Goal: Information Seeking & Learning: Check status

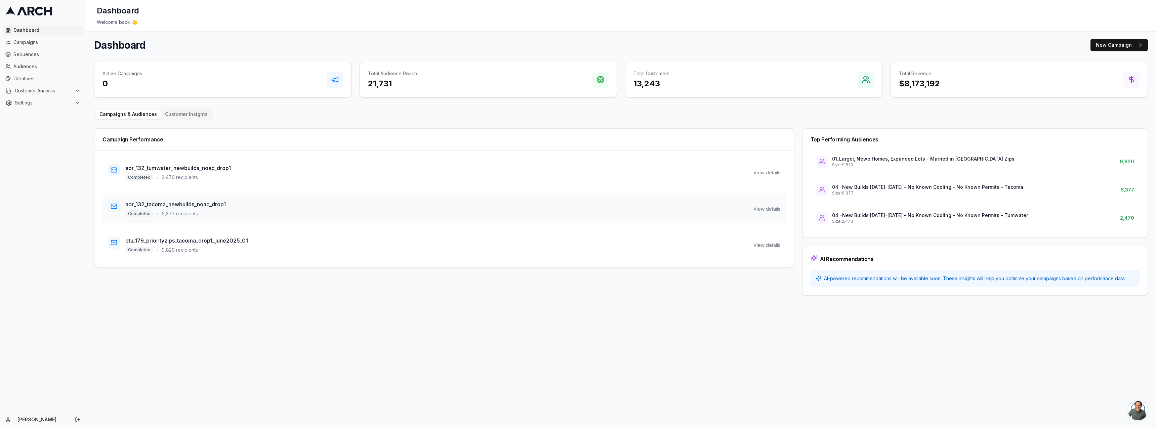
click at [201, 204] on h3 "aor_132_tacoma_newbuilds_noac_drop1" at bounding box center [175, 204] width 101 height 8
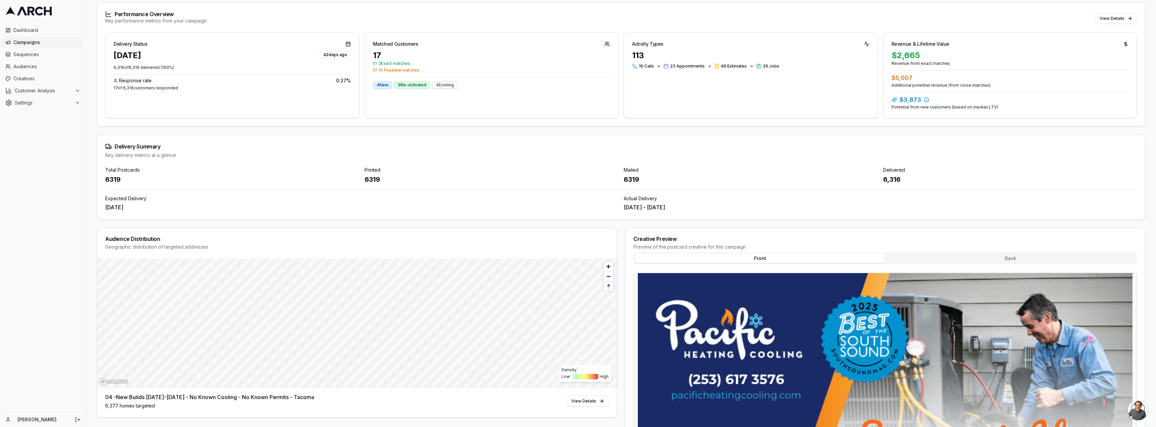
scroll to position [34, 0]
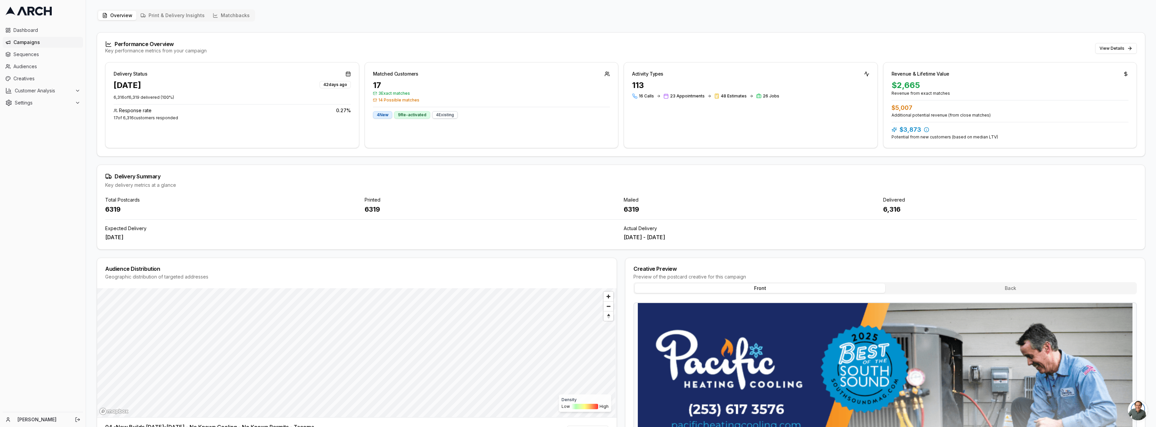
click at [394, 93] on span "3 Exact matches" at bounding box center [491, 93] width 237 height 5
click at [1118, 55] on div "Performance Overview Key performance metrics from your campaign View Details" at bounding box center [621, 48] width 1048 height 30
click at [1119, 53] on button "View Details" at bounding box center [1117, 48] width 42 height 11
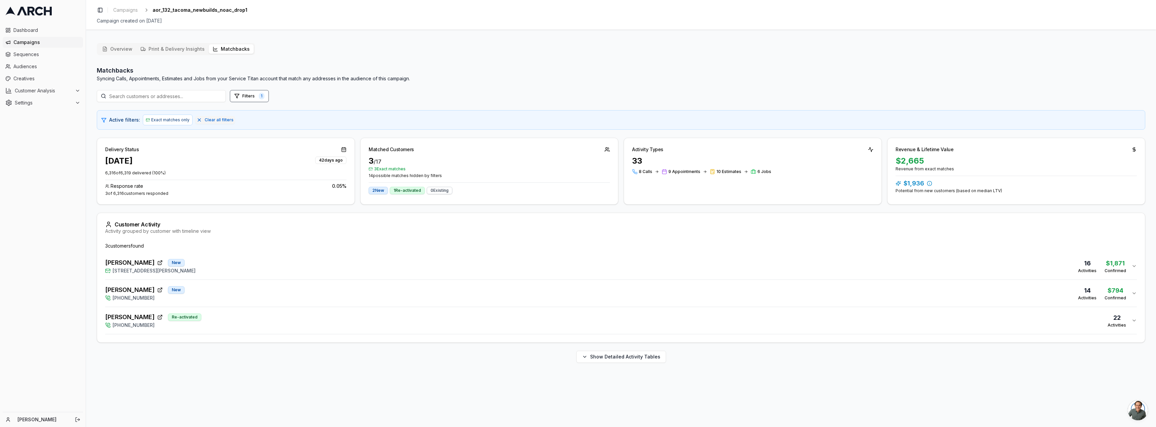
drag, startPoint x: 154, startPoint y: 315, endPoint x: 167, endPoint y: 320, distance: 14.0
click at [155, 315] on div "Brandon Hall Re-activated" at bounding box center [153, 317] width 96 height 9
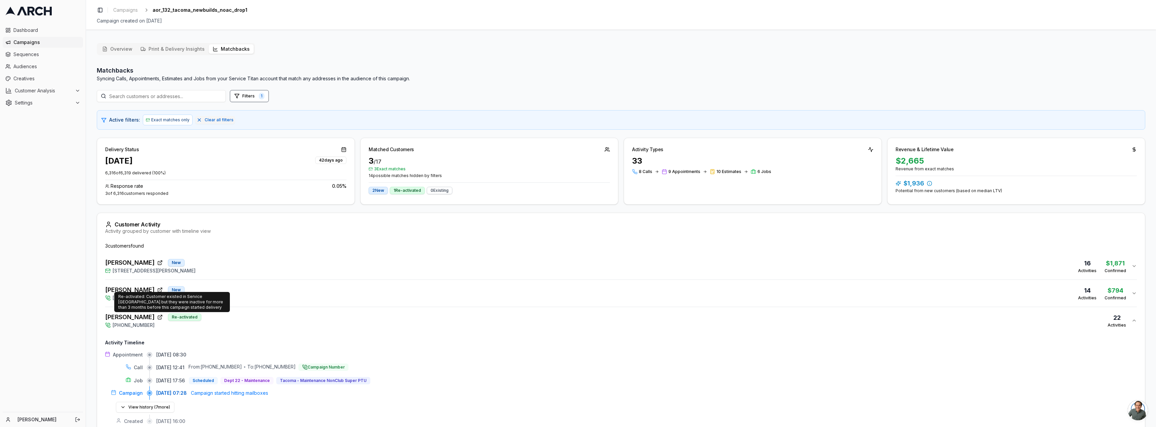
click at [181, 319] on div "Re-activated" at bounding box center [184, 317] width 33 height 7
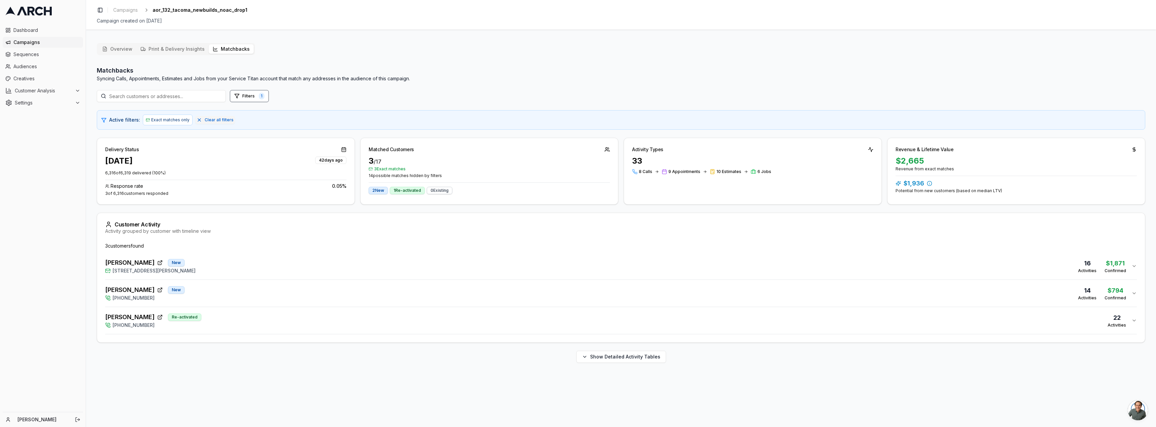
click at [384, 153] on div "Matched Customers" at bounding box center [490, 146] width 258 height 17
click at [384, 167] on span "3 Exact matches" at bounding box center [489, 168] width 241 height 5
click at [254, 94] on button "Filters 1" at bounding box center [249, 96] width 39 height 12
click at [170, 125] on button "Only show exact matches" at bounding box center [168, 125] width 5 height 5
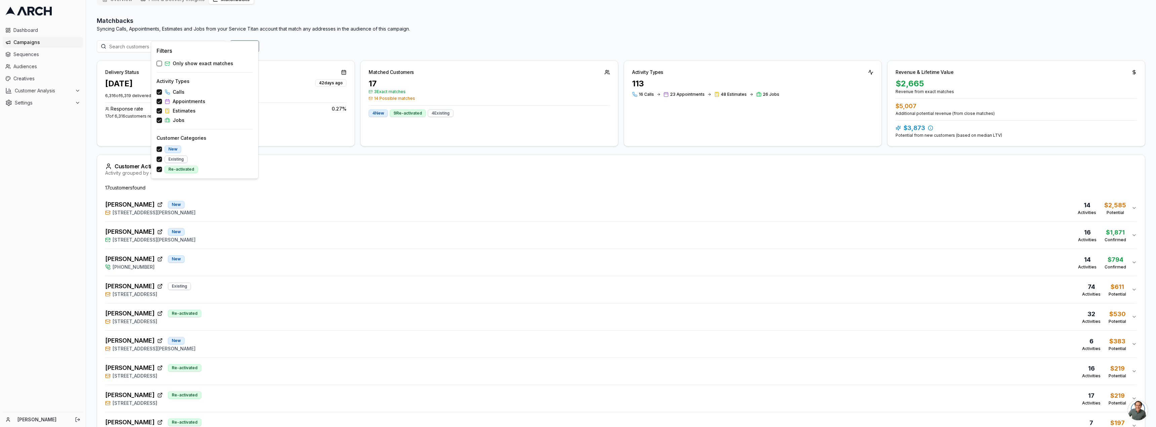
scroll to position [67, 0]
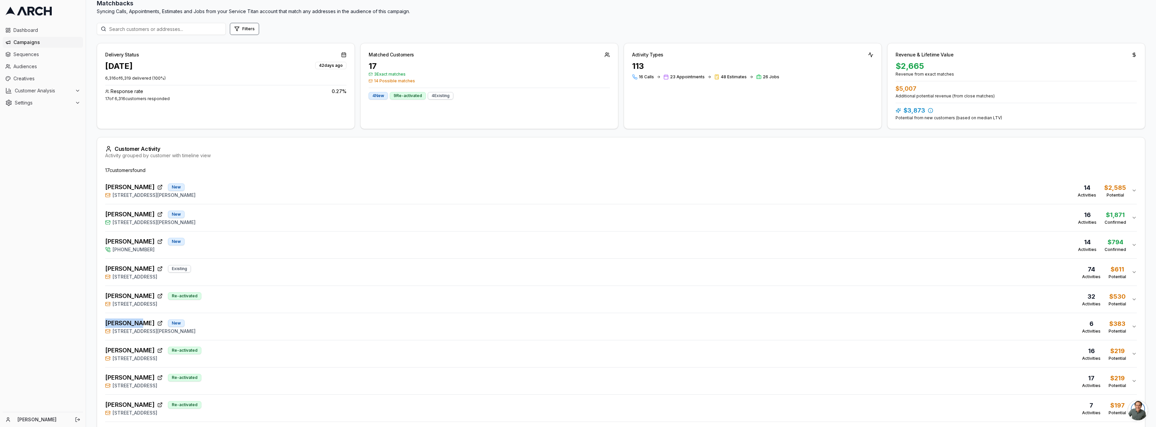
drag, startPoint x: 103, startPoint y: 321, endPoint x: 137, endPoint y: 322, distance: 34.3
copy span "Jeff Hanna"
click at [213, 329] on div "Jeff Hanna New 2688 Olie Ann Place, Enumclaw, WA 98022 6 Activities $383 Potent…" at bounding box center [618, 327] width 1027 height 16
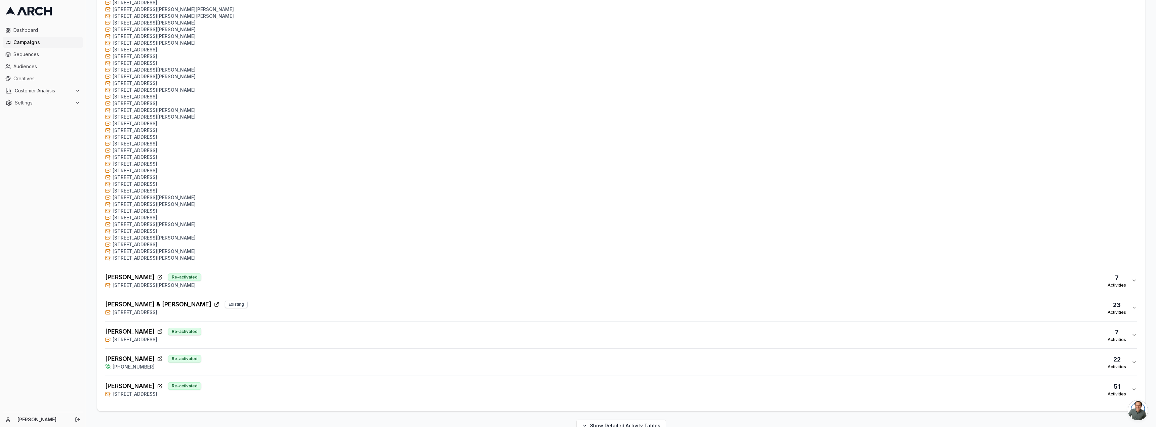
scroll to position [921, 0]
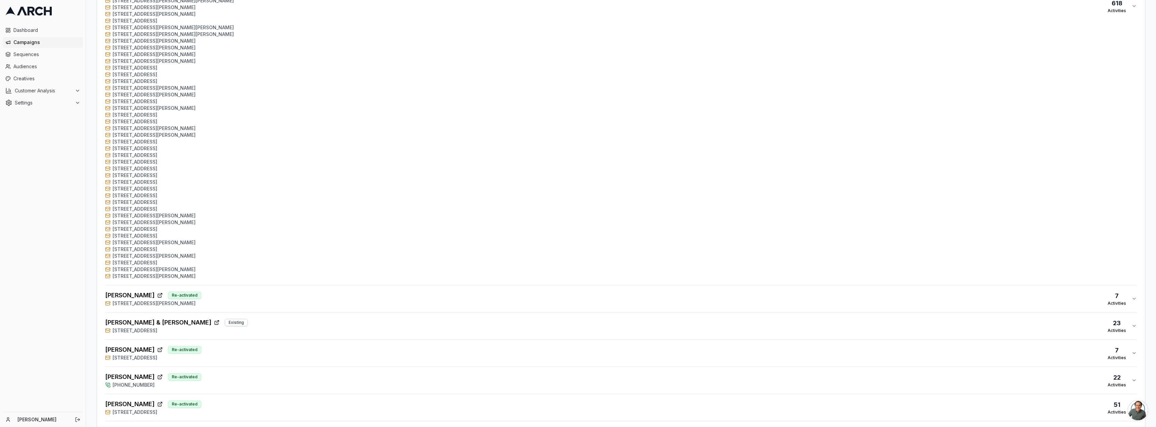
click at [138, 322] on span "Brittanie & Jess Tate" at bounding box center [158, 322] width 106 height 9
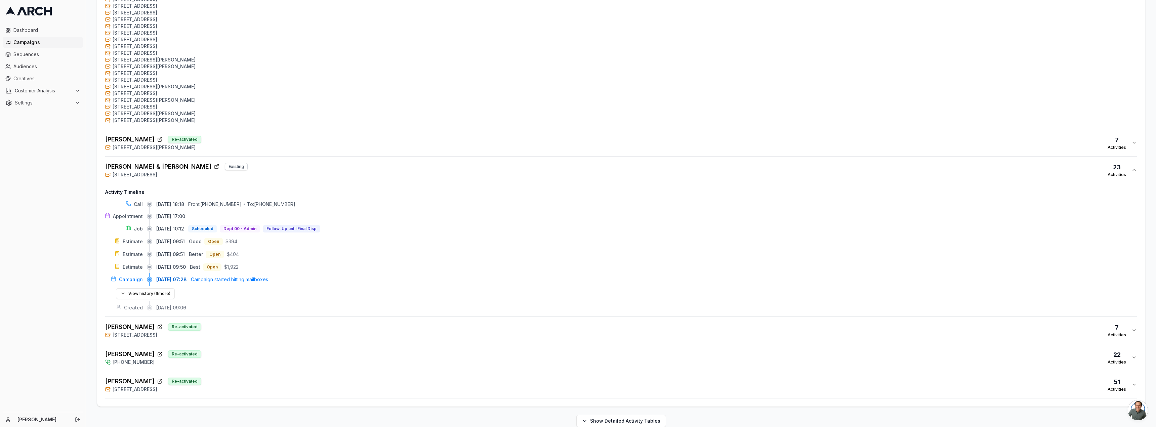
scroll to position [1088, 0]
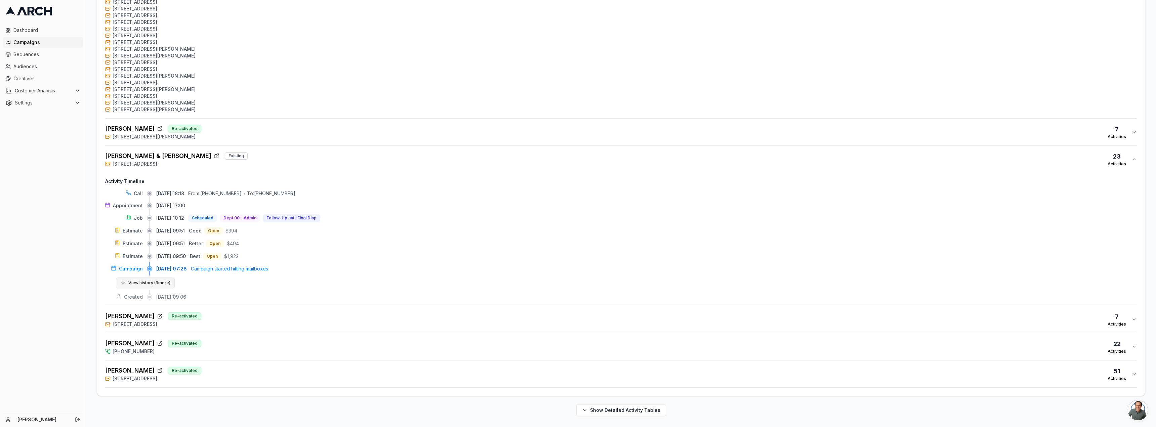
click at [124, 283] on button "View history ( 9 more)" at bounding box center [145, 283] width 59 height 11
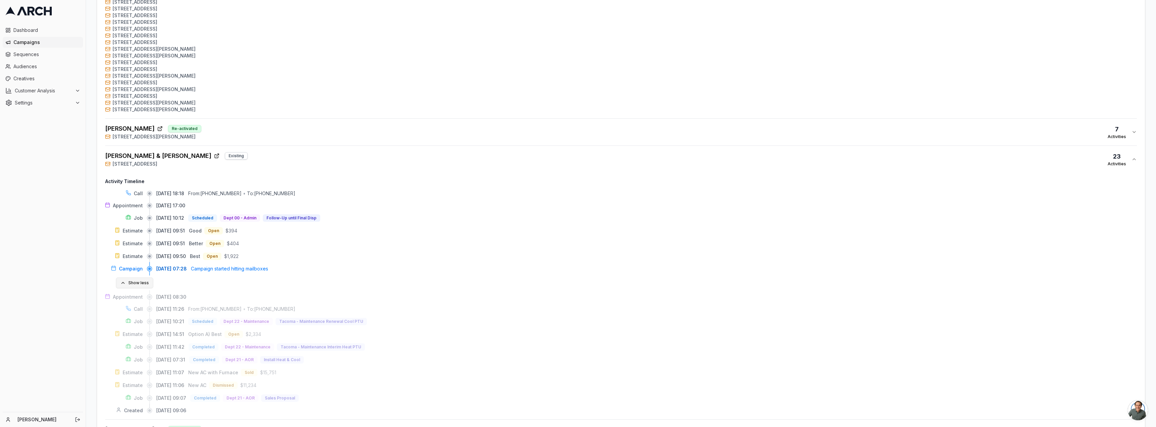
click at [141, 283] on button "Show less" at bounding box center [134, 283] width 37 height 11
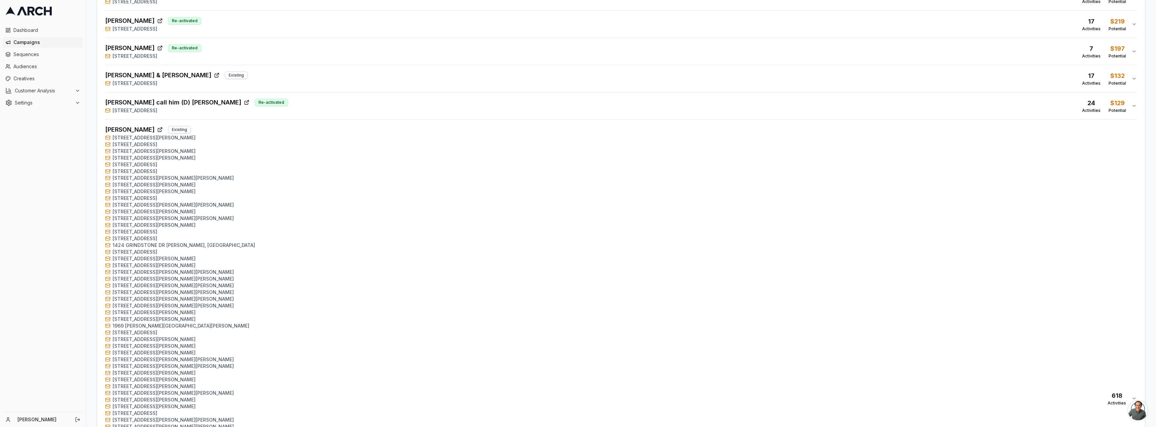
scroll to position [538, 0]
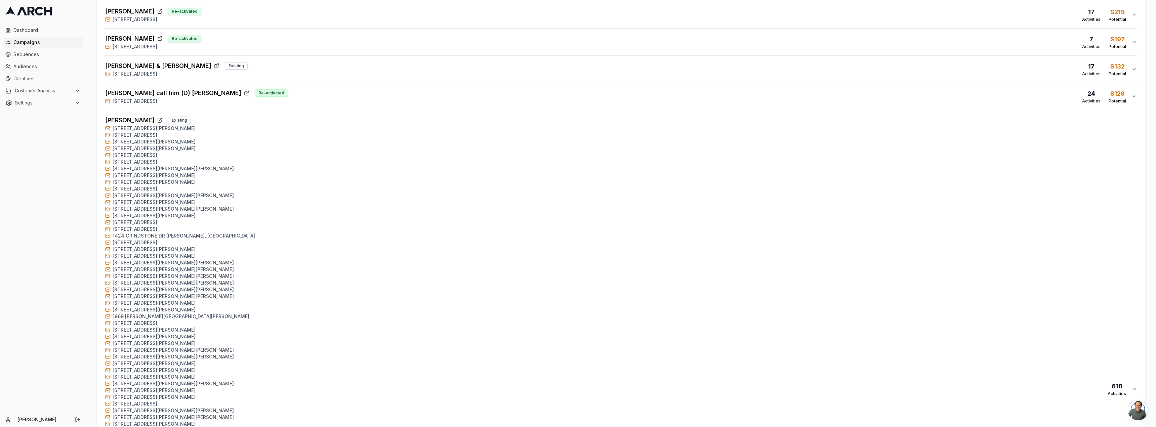
click at [1150, 413] on div "Overview Print & Delivery Insights Matchbacks Matchbacks Syncing Calls, Appoint…" at bounding box center [621, 239] width 1070 height 1478
click at [1137, 408] on span "Open chat" at bounding box center [1138, 410] width 20 height 20
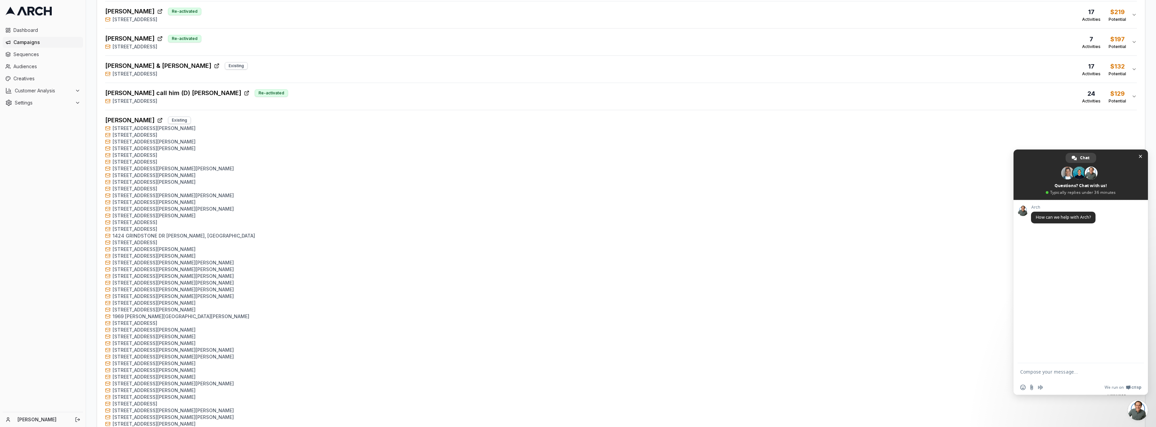
click at [1057, 371] on textarea "Compose your message..." at bounding box center [1075, 371] width 108 height 17
paste textarea "Compose your message..."
type textarea "Hey, just checking any updates on the last campaign and noticed this"
click at [1133, 367] on span "Send" at bounding box center [1136, 365] width 11 height 11
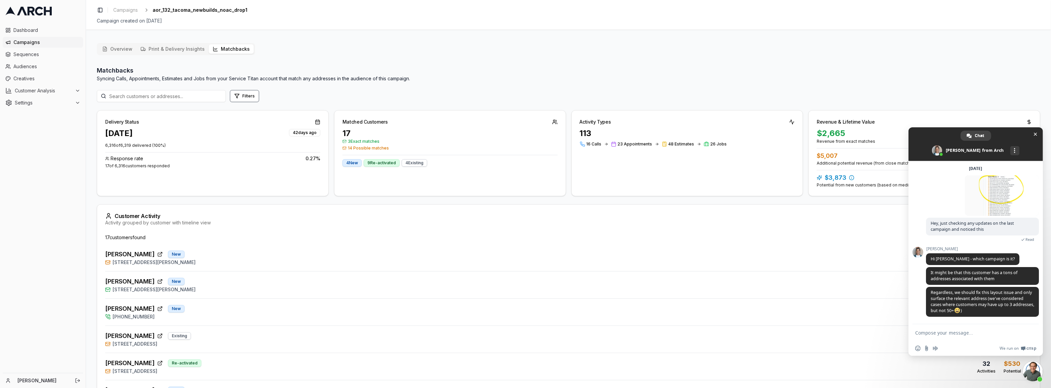
scroll to position [26, 0]
click at [925, 339] on textarea "Compose your message..." at bounding box center [969, 332] width 108 height 17
paste textarea "[URL][DOMAIN_NAME]"
drag, startPoint x: 260, startPoint y: 11, endPoint x: 151, endPoint y: 13, distance: 108.6
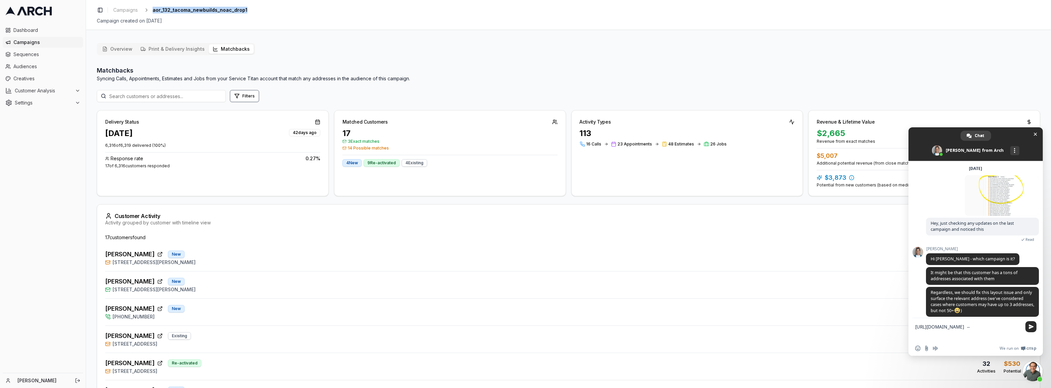
click at [151, 13] on div "Toggle Sidebar Campaigns aor_132_tacoma_newbuilds_noac_drop1" at bounding box center [569, 9] width 944 height 9
copy span "aor_132_tacoma_newbuilds_noac_drop1"
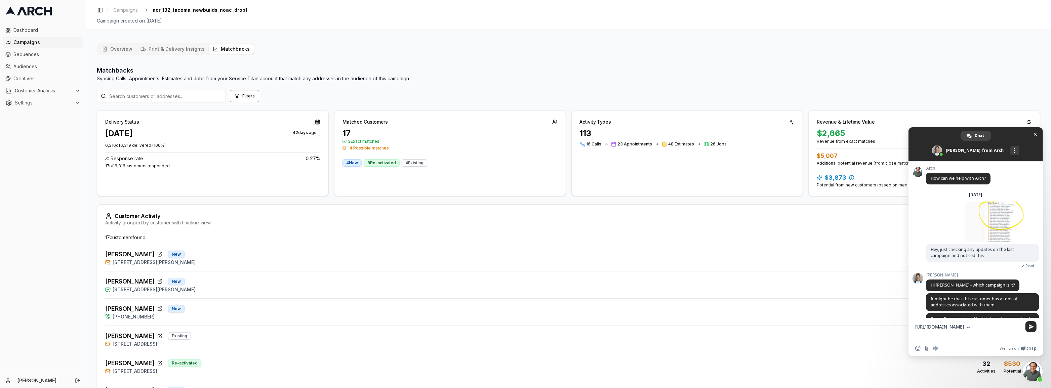
click at [995, 340] on textarea "https://app.getarch.com/campaigns/78dd1d54-9949-46d3-ba46-e6cfc65ed703 --" at bounding box center [969, 329] width 108 height 23
paste textarea "aor_132_tacoma_newbuilds_noac_drop1"
type textarea "https://app.getarch.com/campaigns/78dd1d54-9949-46d3-ba46-e6cfc65ed703 -- aor_1…"
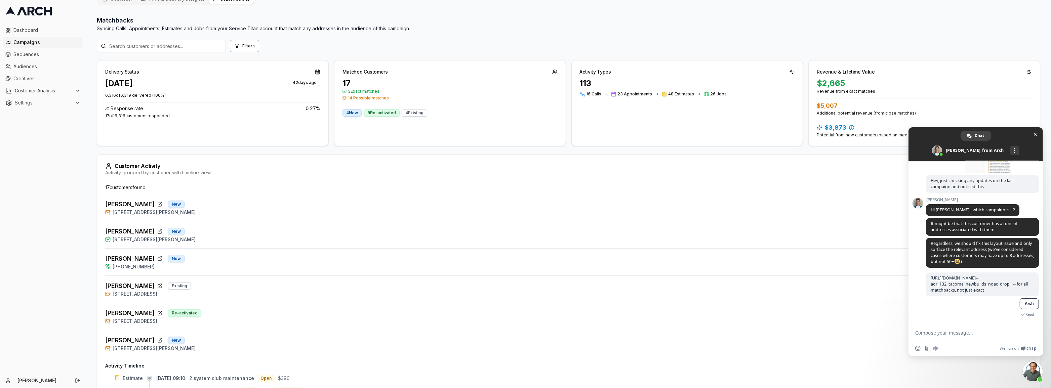
scroll to position [61, 0]
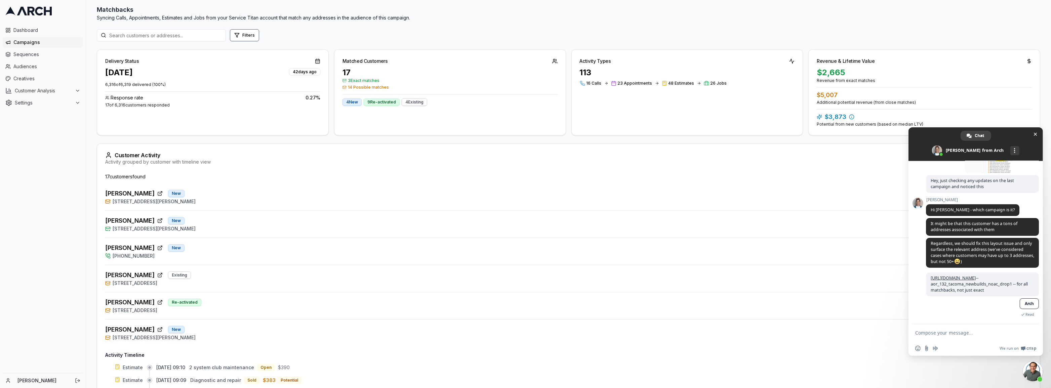
drag, startPoint x: 158, startPoint y: 339, endPoint x: 122, endPoint y: 339, distance: 35.6
click at [122, 339] on span "2688 Olie Ann Place, Enumclaw, WA 98022" at bounding box center [154, 338] width 83 height 7
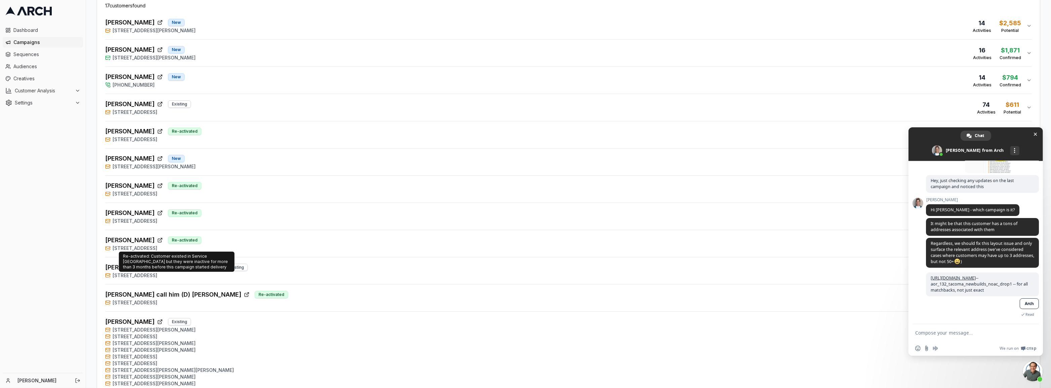
scroll to position [244, 0]
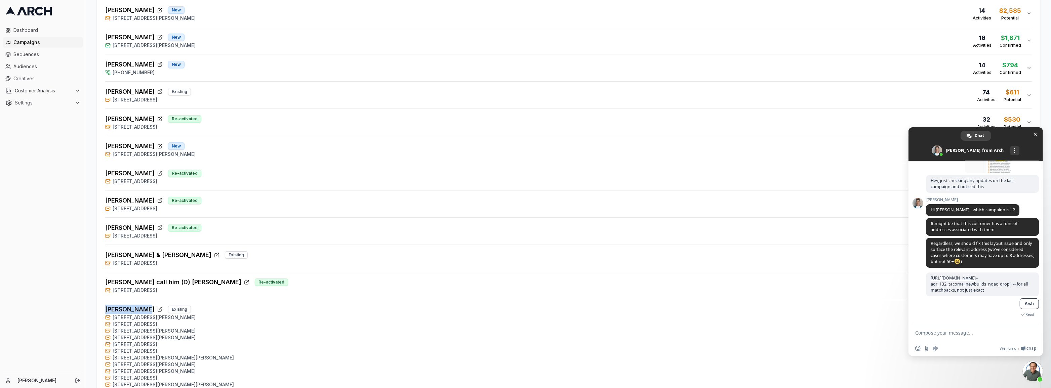
drag, startPoint x: 102, startPoint y: 309, endPoint x: 144, endPoint y: 309, distance: 42.0
copy span "[PERSON_NAME]"
click at [978, 336] on textarea "Compose your message..." at bounding box center [969, 332] width 108 height 17
paste textarea "[PERSON_NAME]"
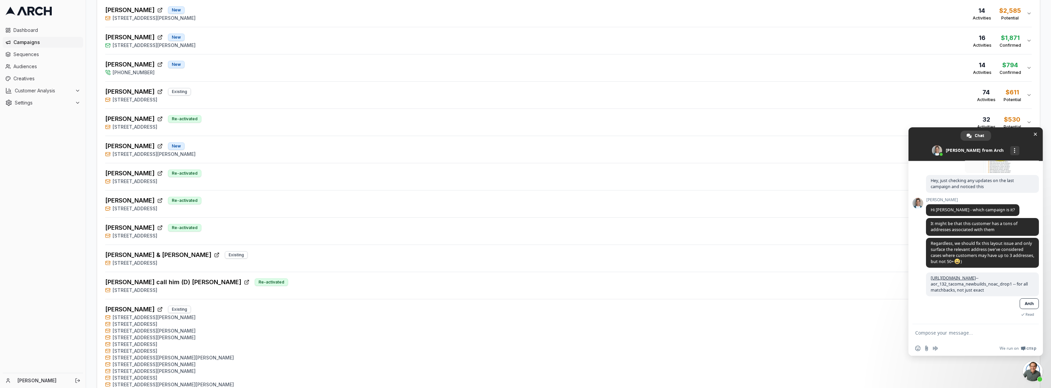
type textarea "[PERSON_NAME]"
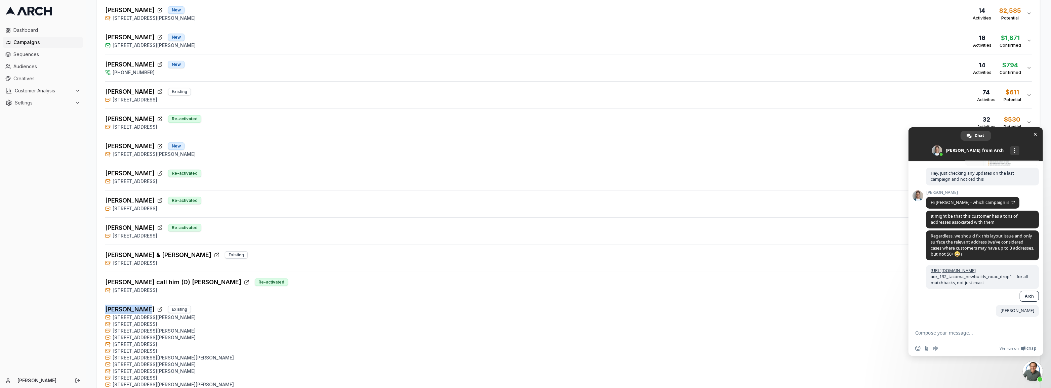
drag, startPoint x: 104, startPoint y: 309, endPoint x: 145, endPoint y: 310, distance: 40.4
copy span "[PERSON_NAME]"
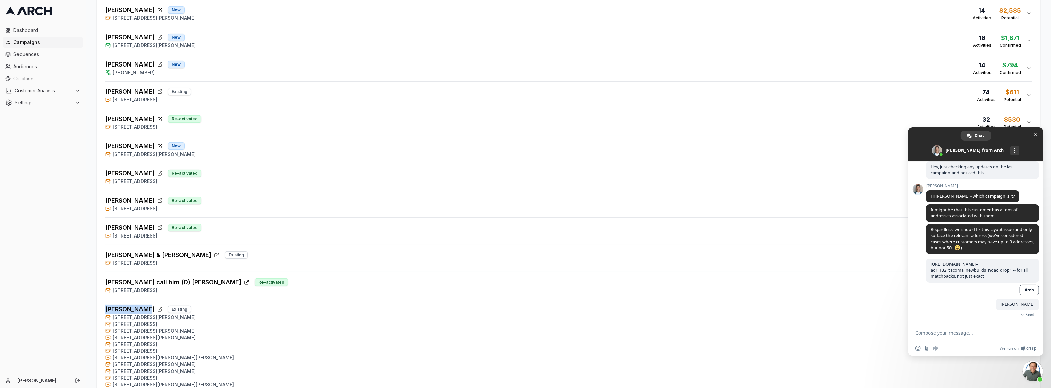
scroll to position [93, 0]
click at [970, 332] on textarea "Compose your message..." at bounding box center [969, 332] width 108 height 17
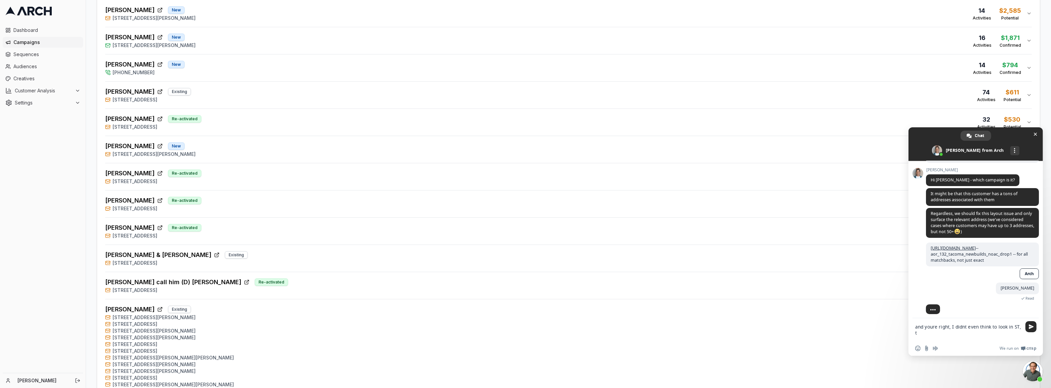
scroll to position [112, 0]
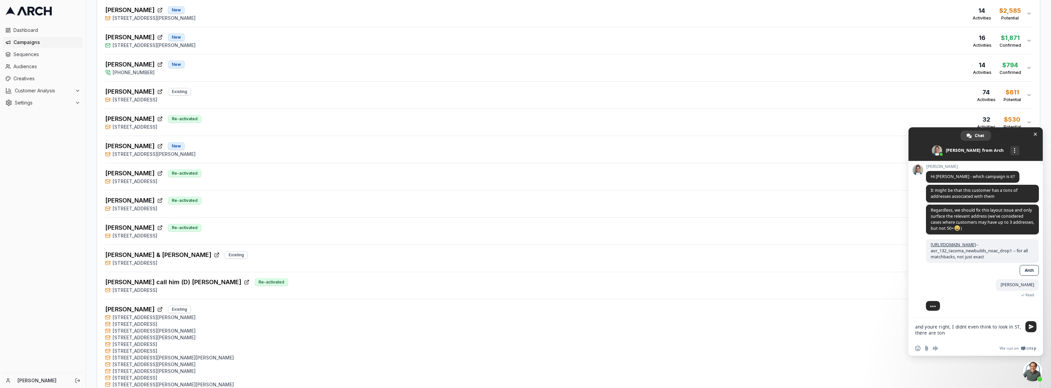
type textarea "and youre right, I didnt even think to look in ST, there are tons"
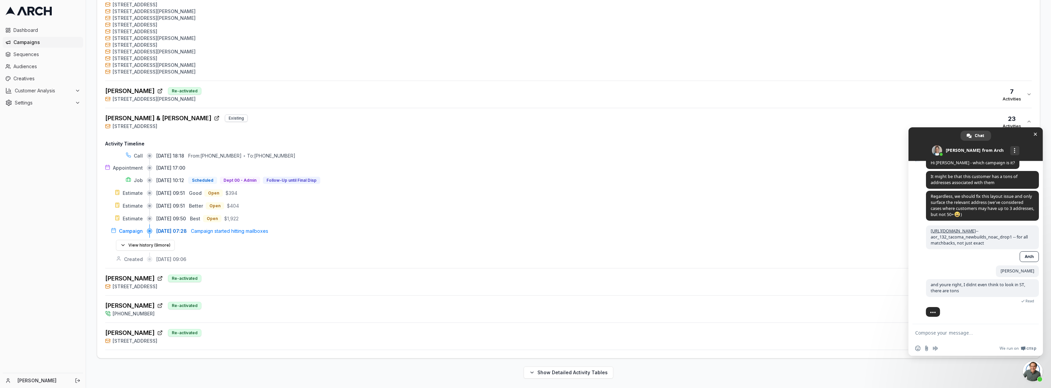
scroll to position [137, 0]
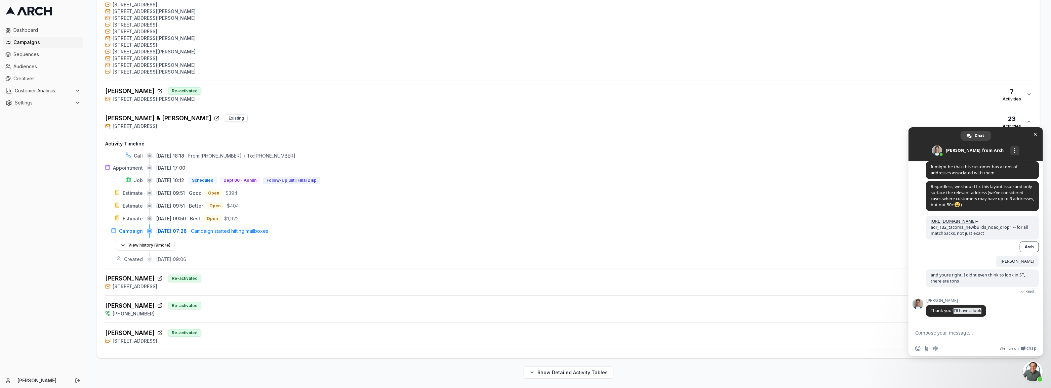
drag, startPoint x: 975, startPoint y: 309, endPoint x: 1020, endPoint y: 311, distance: 44.8
click at [1012, 311] on div "Sacha Thank you! I'll have a look Just now" at bounding box center [982, 312] width 113 height 26
click at [988, 335] on textarea "Compose your message..." at bounding box center [969, 332] width 108 height 17
type textarea "He has 80 locations in [GEOGRAPHIC_DATA]"
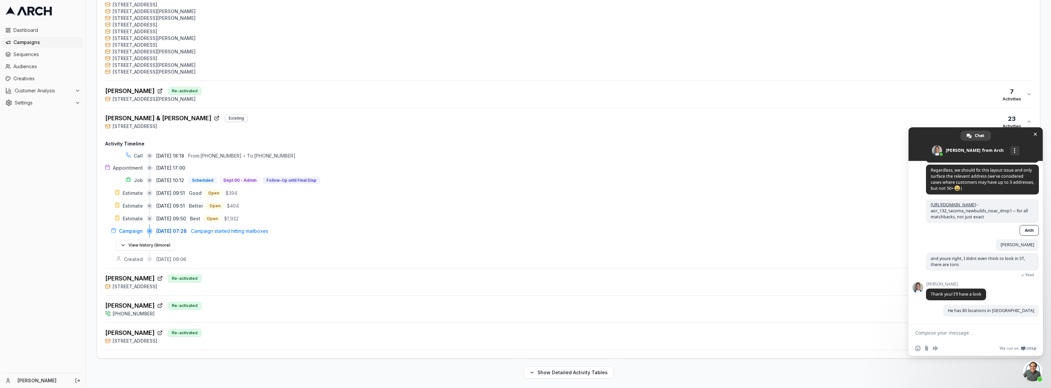
scroll to position [154, 0]
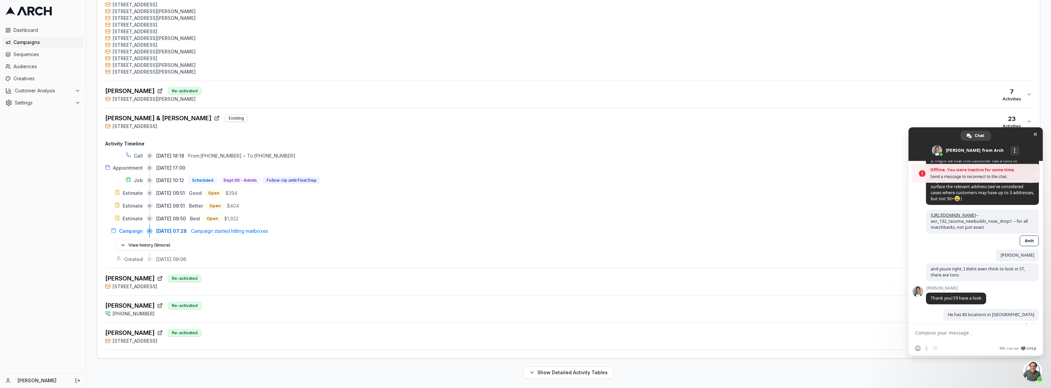
drag, startPoint x: 1037, startPoint y: 133, endPoint x: 1005, endPoint y: 258, distance: 128.3
click at [1005, 256] on div "Chat Sacha from Arch More channels Continue on Email Offline. You were inactive…" at bounding box center [976, 241] width 134 height 229
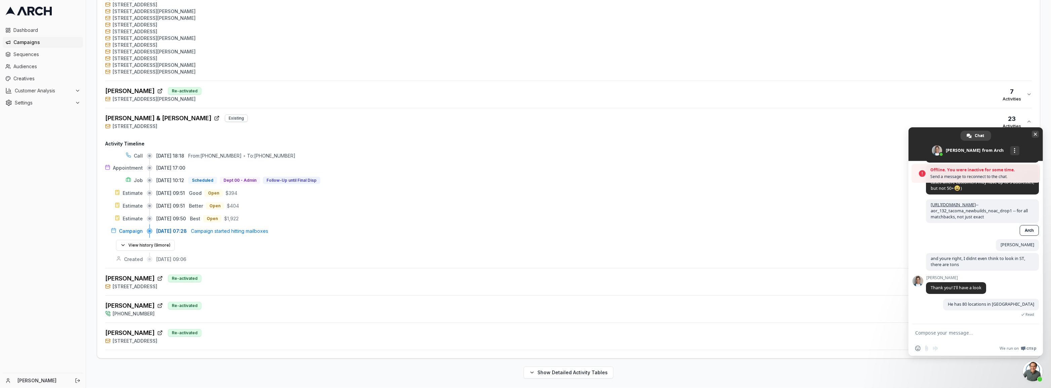
click at [1039, 132] on span "Close chat" at bounding box center [1035, 134] width 7 height 7
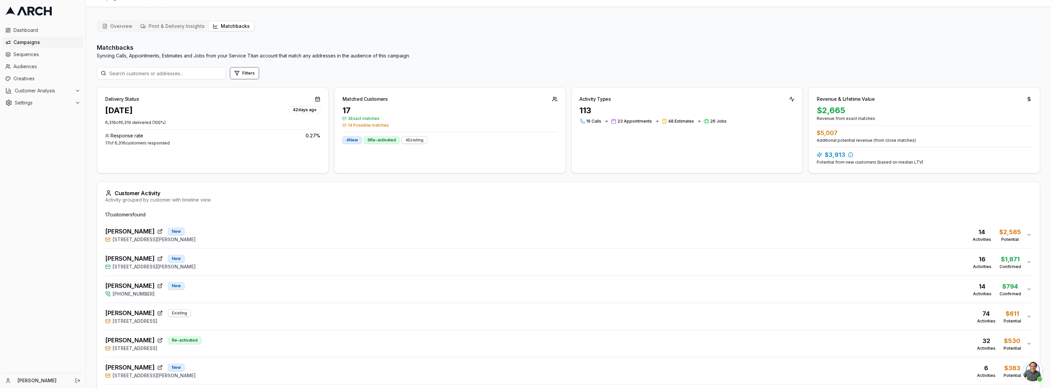
scroll to position [0, 0]
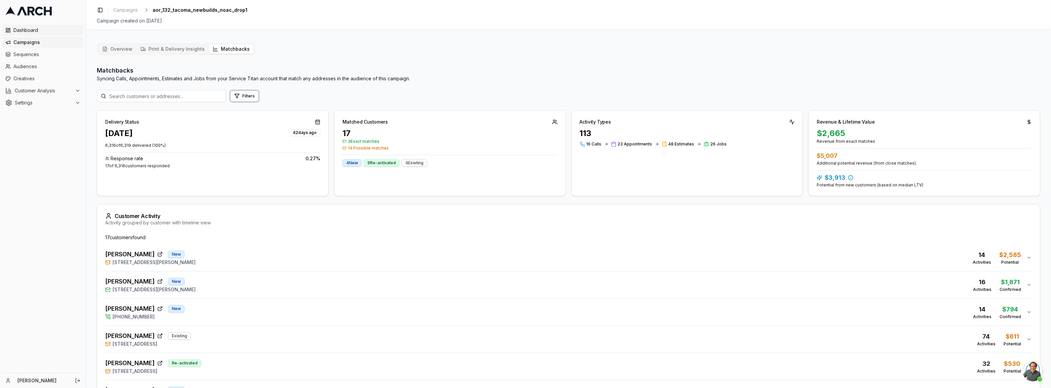
click at [21, 29] on span "Dashboard" at bounding box center [46, 30] width 67 height 7
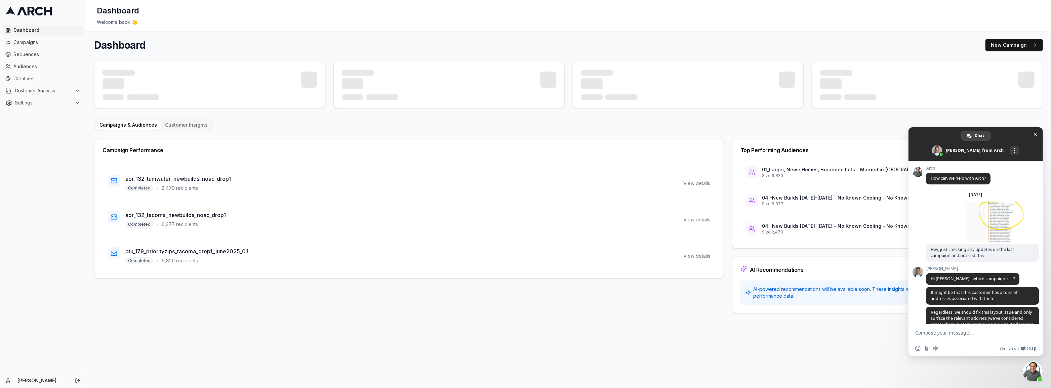
scroll to position [153, 0]
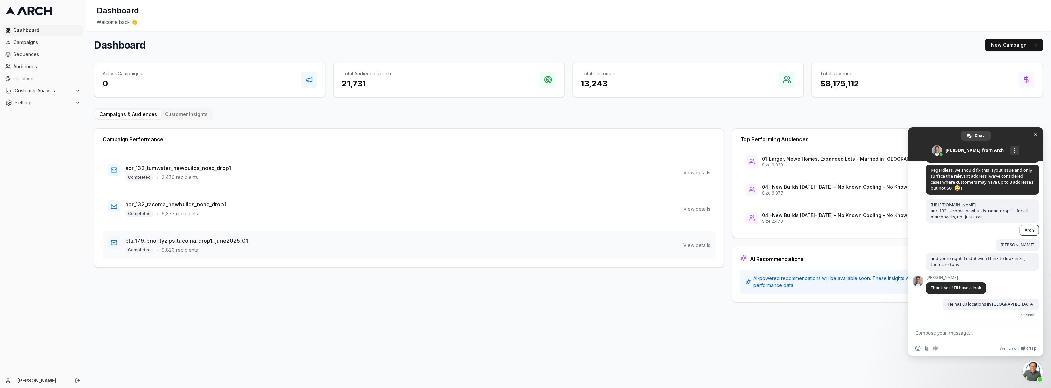
click at [181, 239] on h3 "ptu_179_priorityzips_tacoma_drop1_june2025_01" at bounding box center [186, 241] width 123 height 8
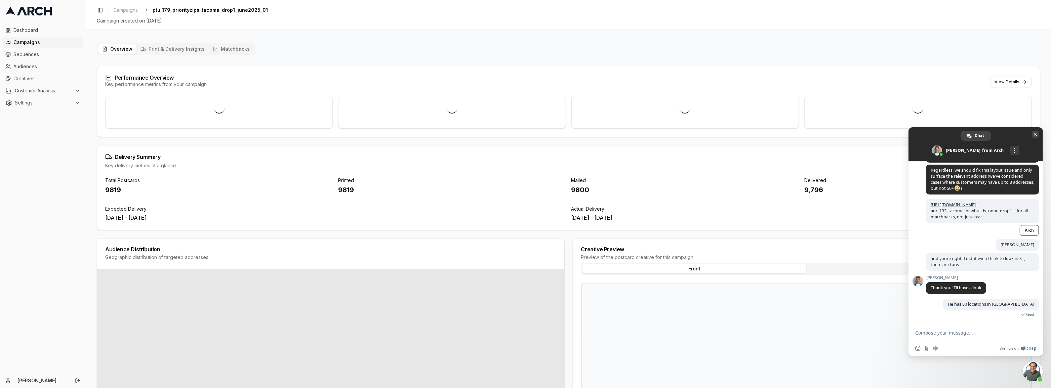
click at [1035, 133] on span "Close chat" at bounding box center [1035, 134] width 3 height 4
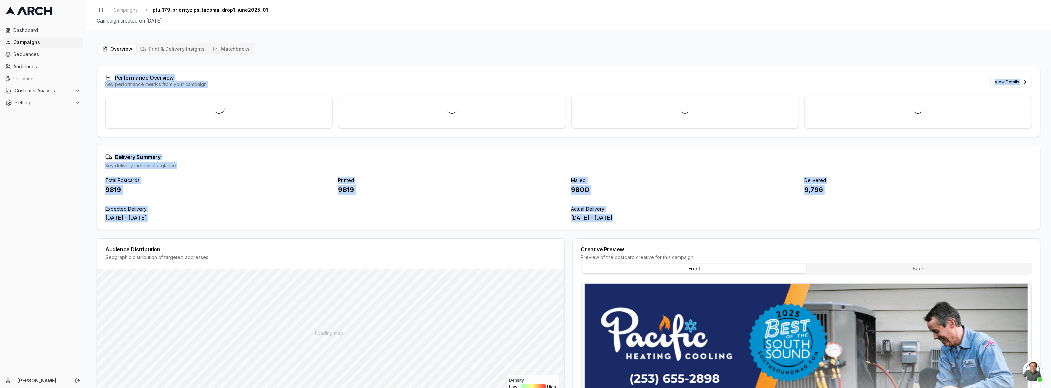
drag, startPoint x: 106, startPoint y: 190, endPoint x: 126, endPoint y: 190, distance: 20.2
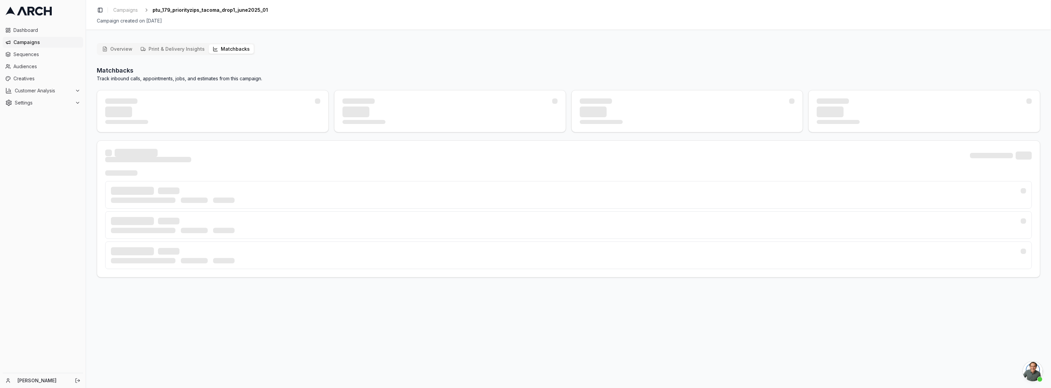
click at [233, 48] on button "Matchbacks" at bounding box center [231, 48] width 45 height 9
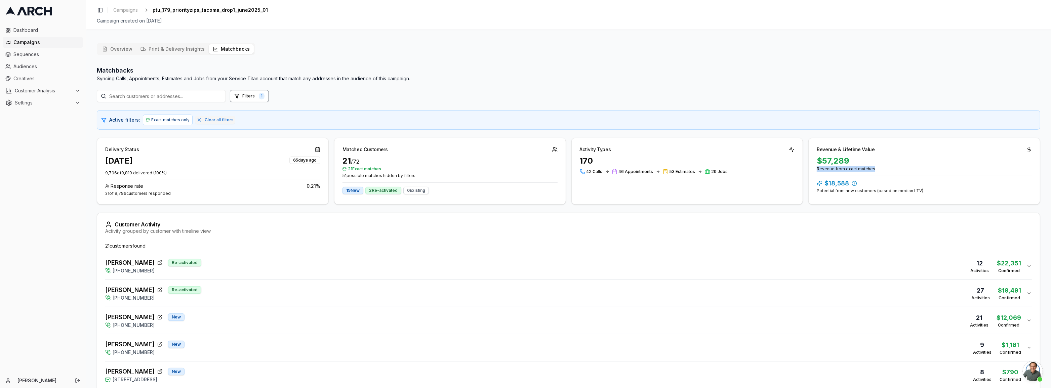
drag, startPoint x: 874, startPoint y: 169, endPoint x: 814, endPoint y: 166, distance: 59.6
click at [814, 166] on div "$57,289 Revenue from exact matches $18,588 Potential from new customers (based …" at bounding box center [924, 179] width 231 height 46
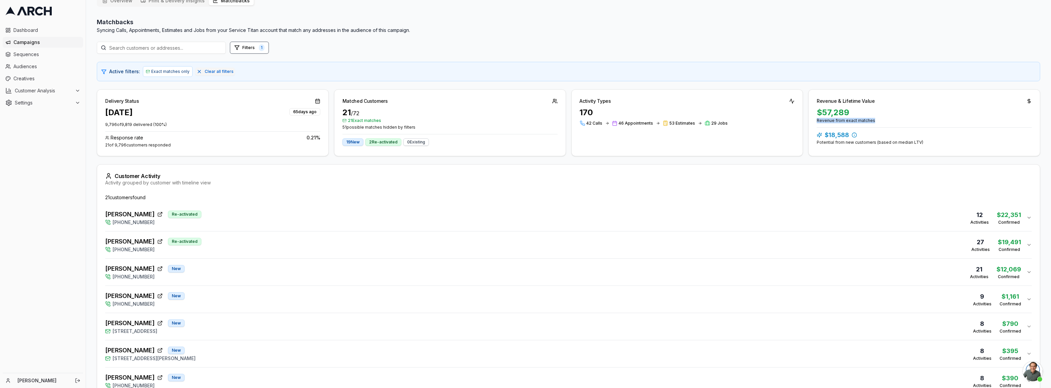
scroll to position [91, 0]
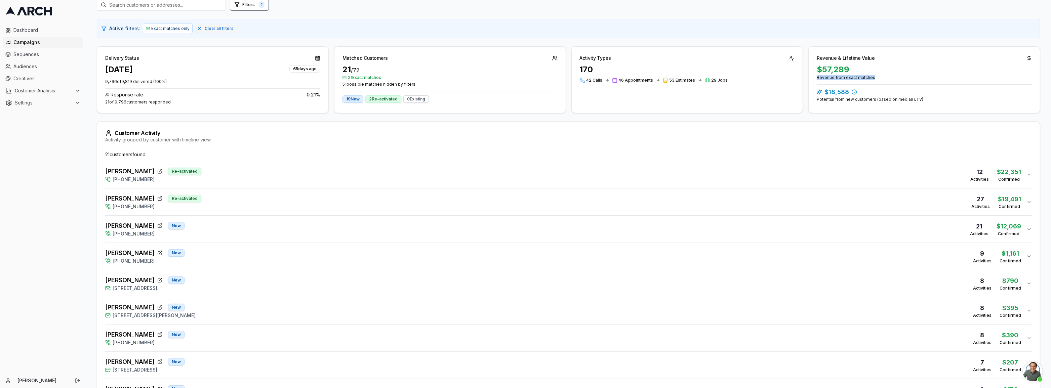
click at [1027, 173] on icon "button" at bounding box center [1029, 174] width 5 height 5
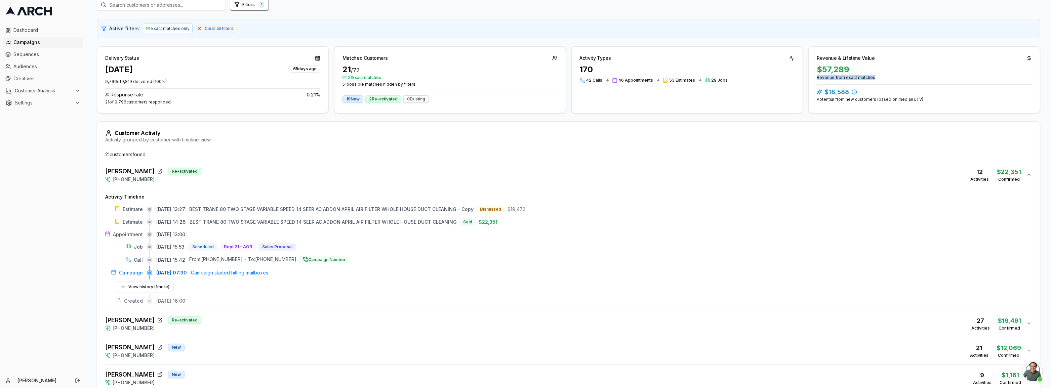
click at [237, 175] on div "[PERSON_NAME] Re-activated [PHONE_NUMBER] 12 Activities $22,351 Confirmed" at bounding box center [565, 175] width 921 height 16
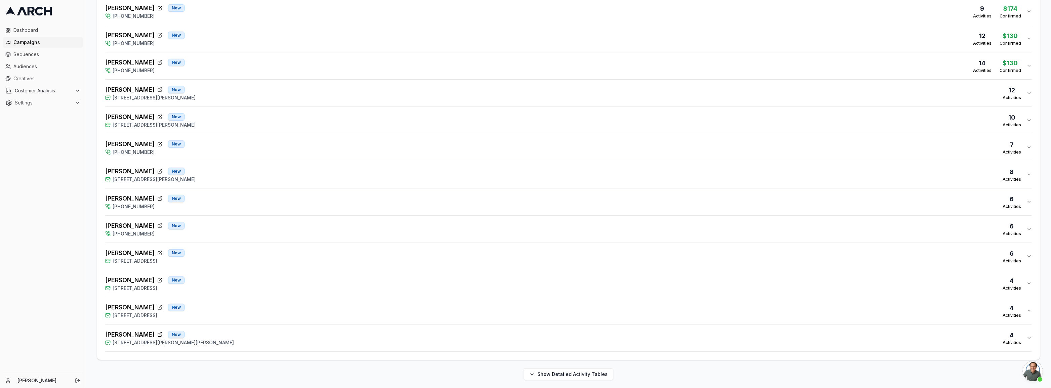
scroll to position [474, 0]
click at [118, 338] on span "[STREET_ADDRESS][PERSON_NAME][PERSON_NAME]" at bounding box center [173, 341] width 121 height 7
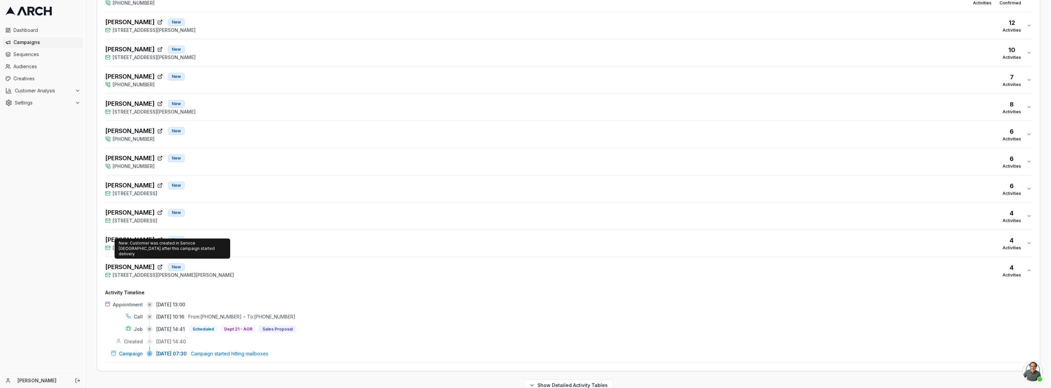
scroll to position [553, 0]
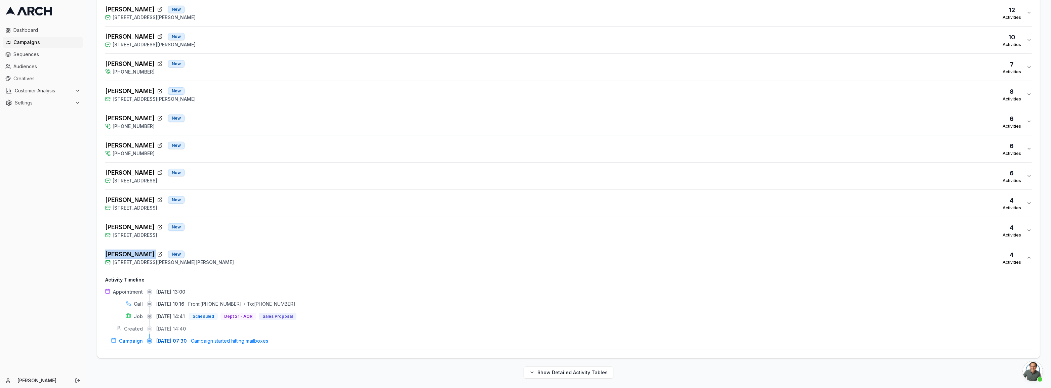
drag, startPoint x: 99, startPoint y: 252, endPoint x: 154, endPoint y: 254, distance: 55.5
click at [154, 254] on div "21 customer s found [PERSON_NAME] Re-activated [PHONE_NUMBER] 12 Activities $22…" at bounding box center [568, 24] width 943 height 669
copy div "[PERSON_NAME]"
